Goal: Browse casually

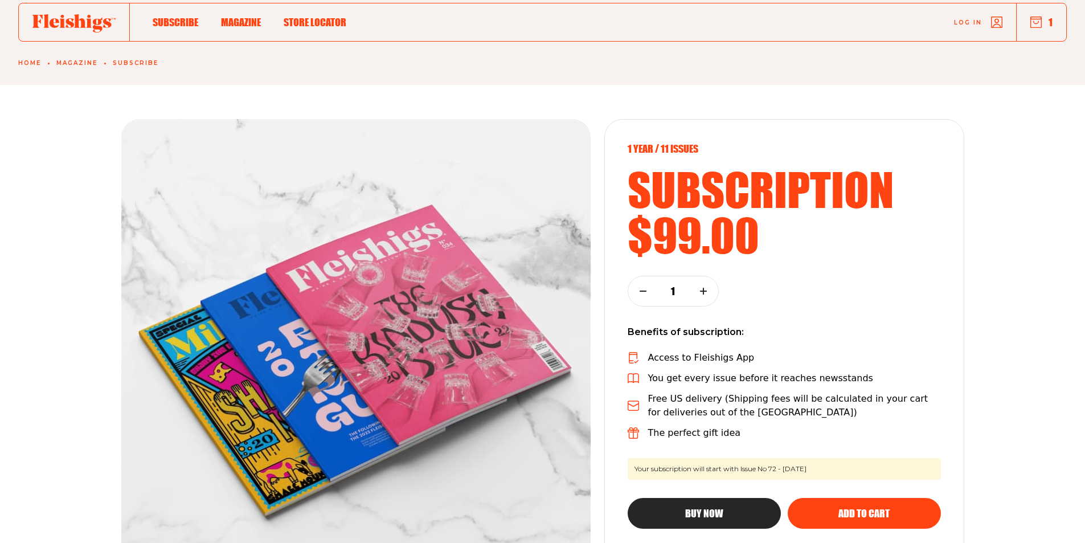
scroll to position [57, 0]
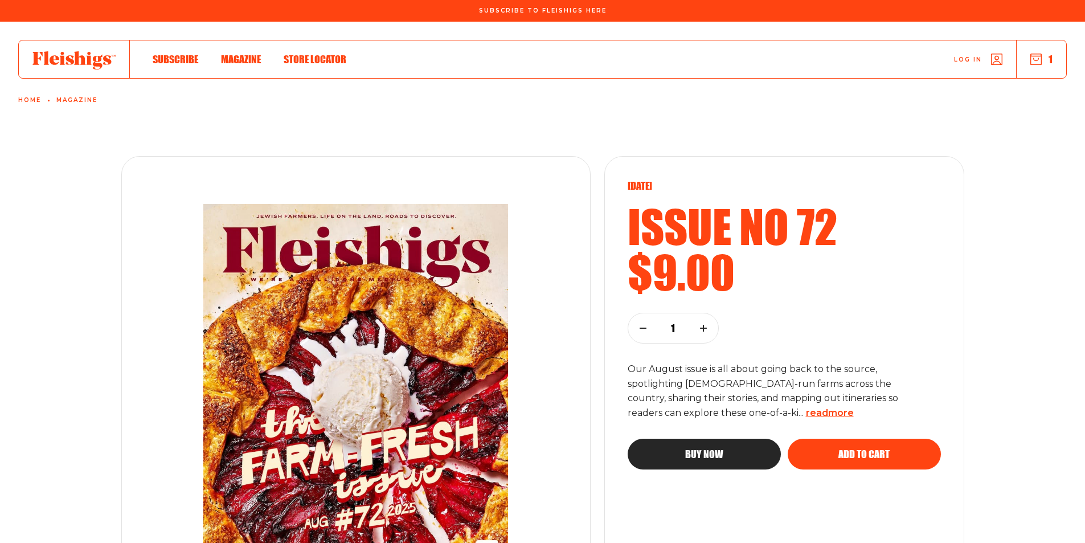
click at [806, 411] on span "read more" at bounding box center [830, 412] width 48 height 11
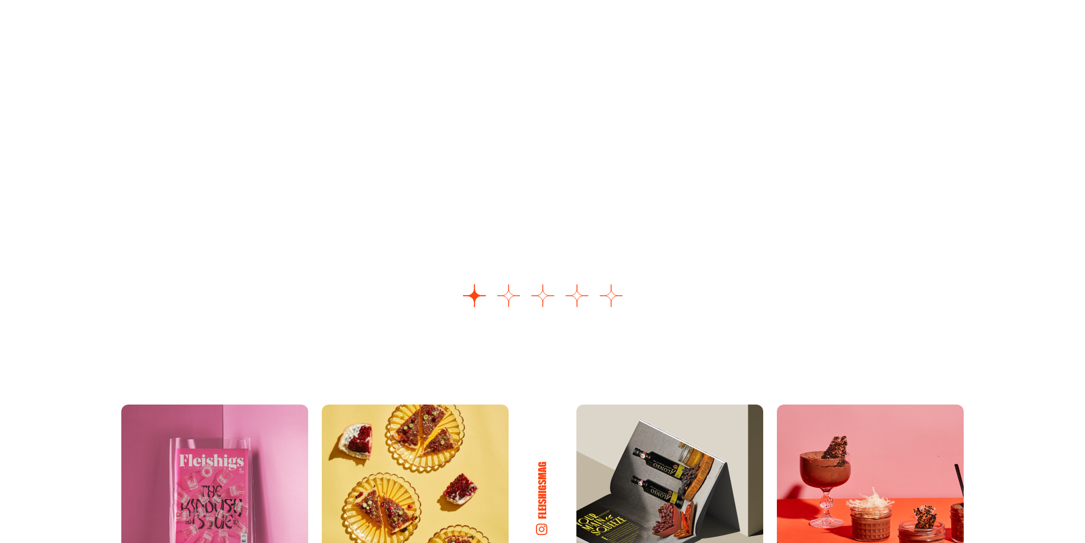
scroll to position [1880, 0]
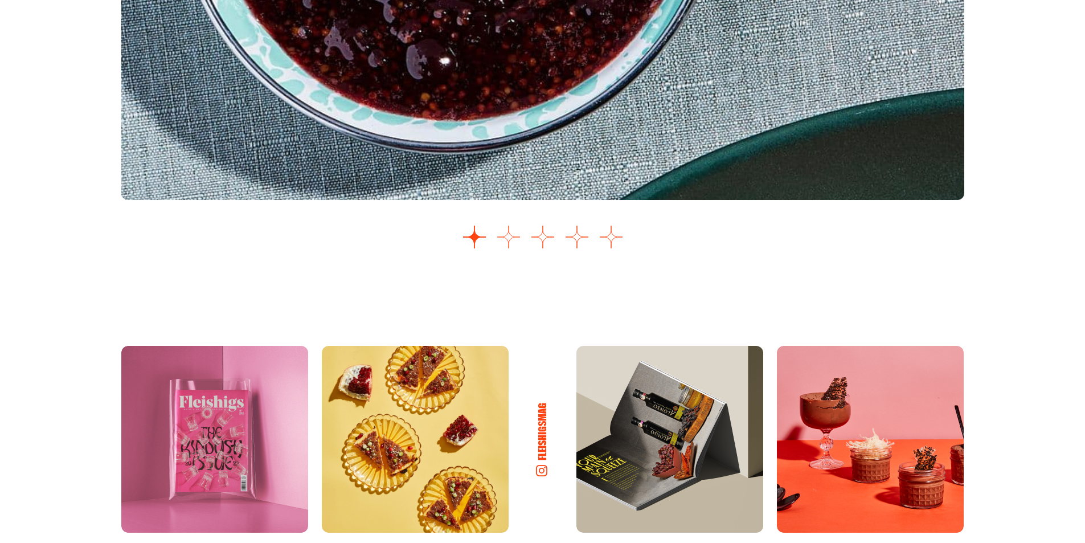
click at [508, 226] on button "Go to slide 2" at bounding box center [508, 237] width 23 height 23
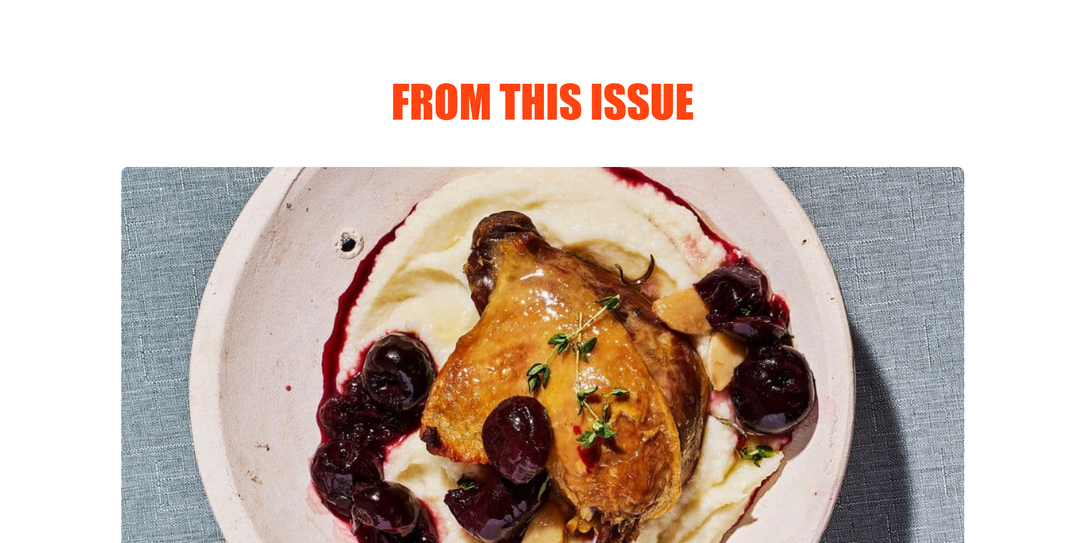
scroll to position [1424, 0]
